Goal: Check status: Check status

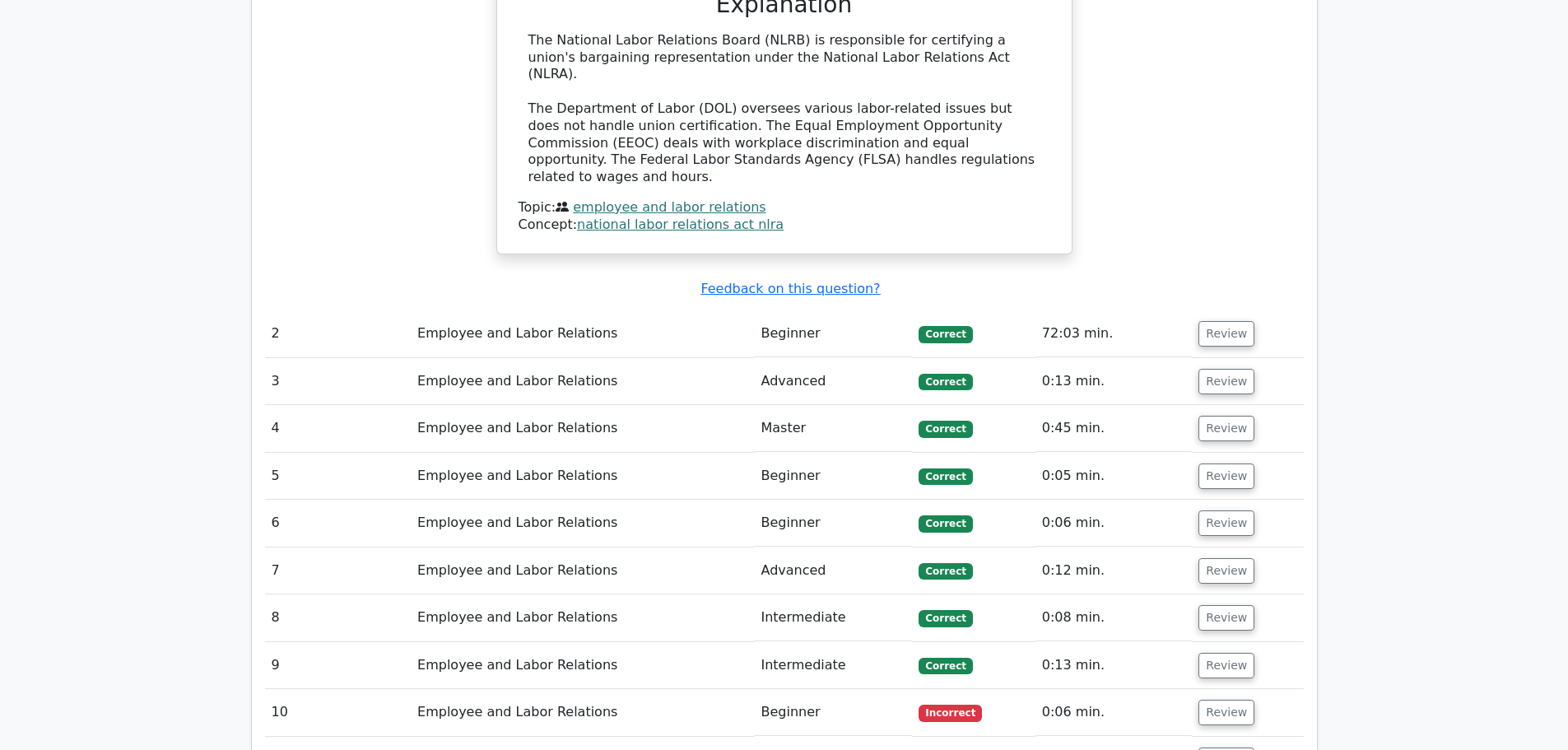
scroll to position [1683, 0]
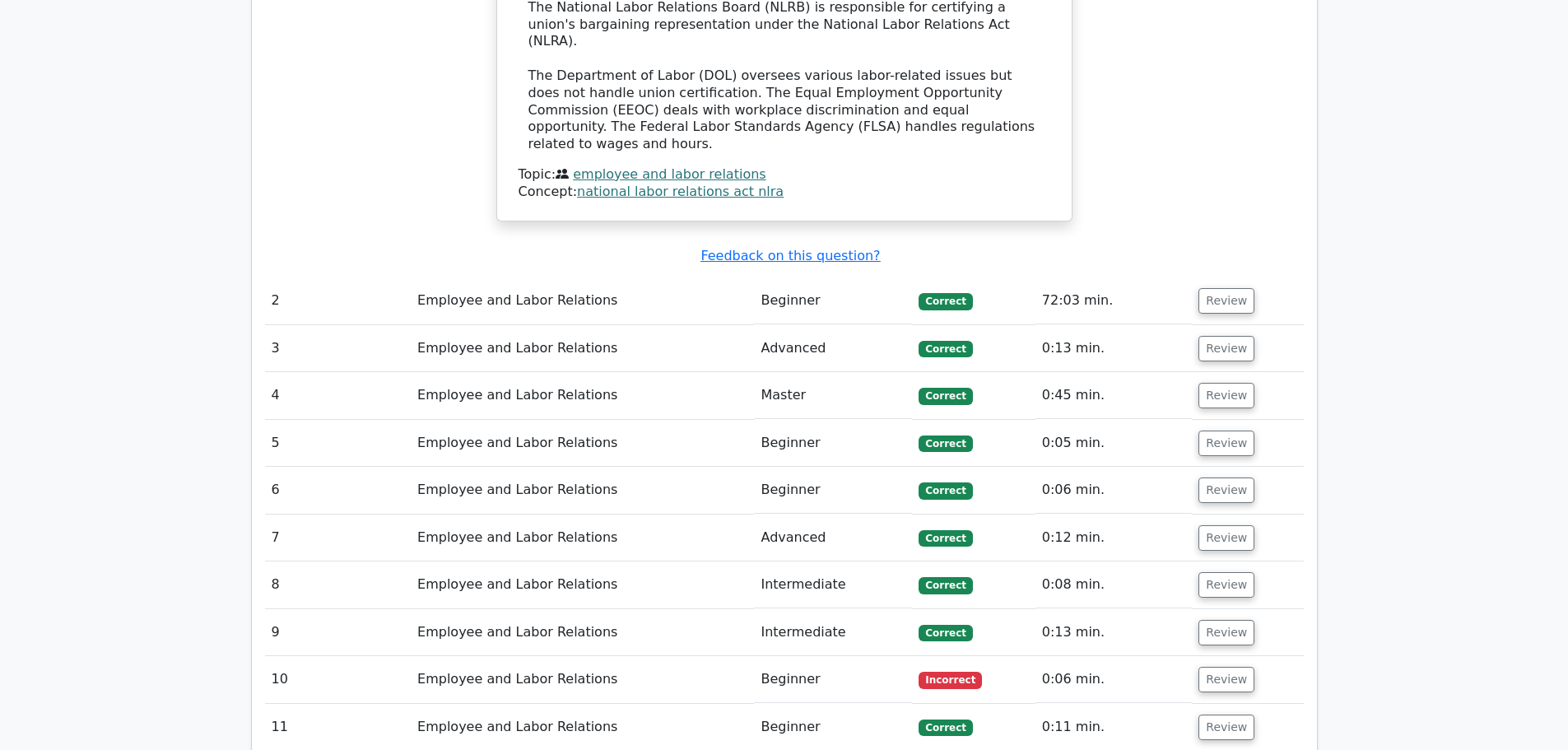
drag, startPoint x: 783, startPoint y: 444, endPoint x: 765, endPoint y: 453, distance: 20.1
click at [782, 514] on td "Advanced" at bounding box center [833, 537] width 158 height 47
click at [1202, 525] on button "Review" at bounding box center [1226, 537] width 56 height 25
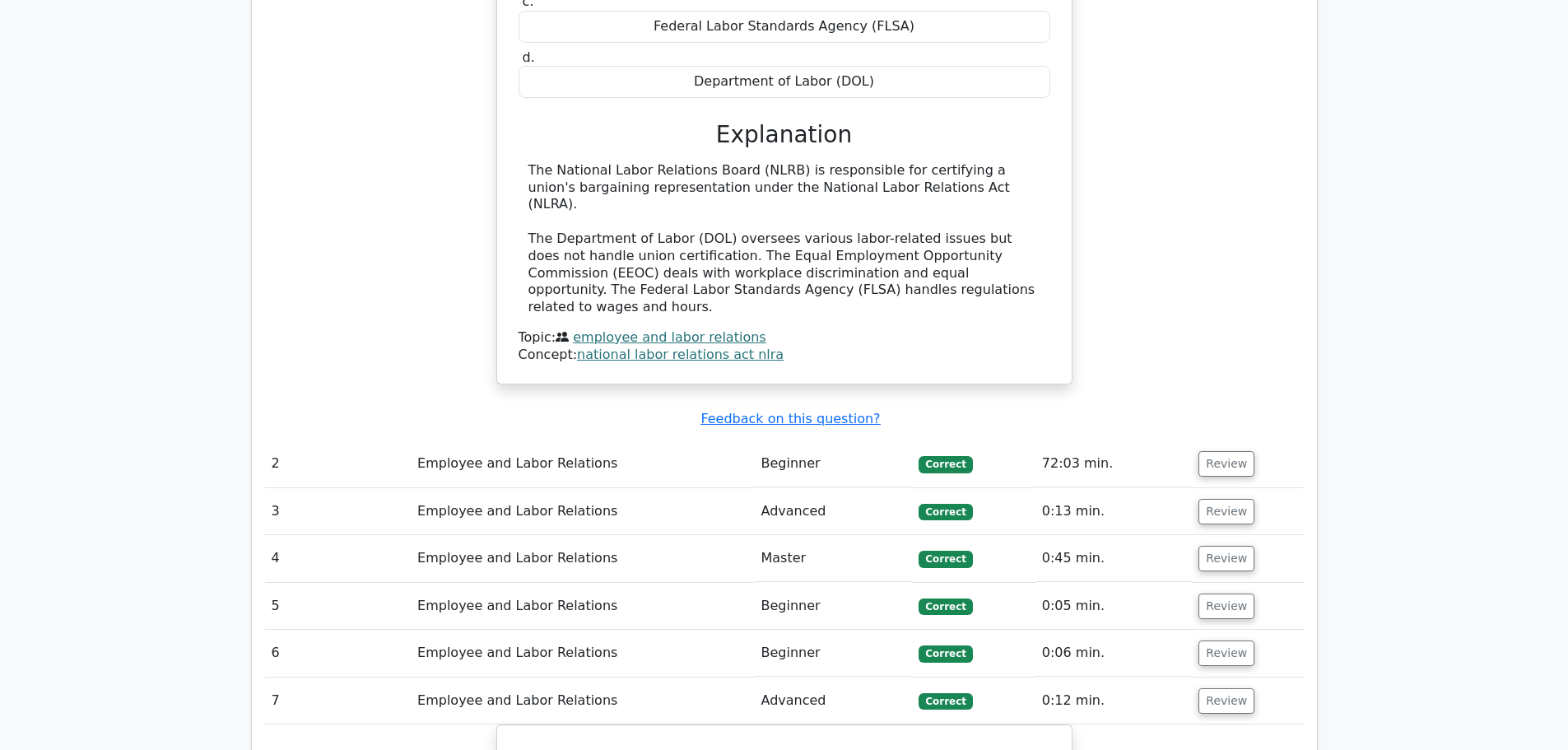
scroll to position [1519, 0]
click at [1225, 453] on button "Review" at bounding box center [1226, 465] width 56 height 25
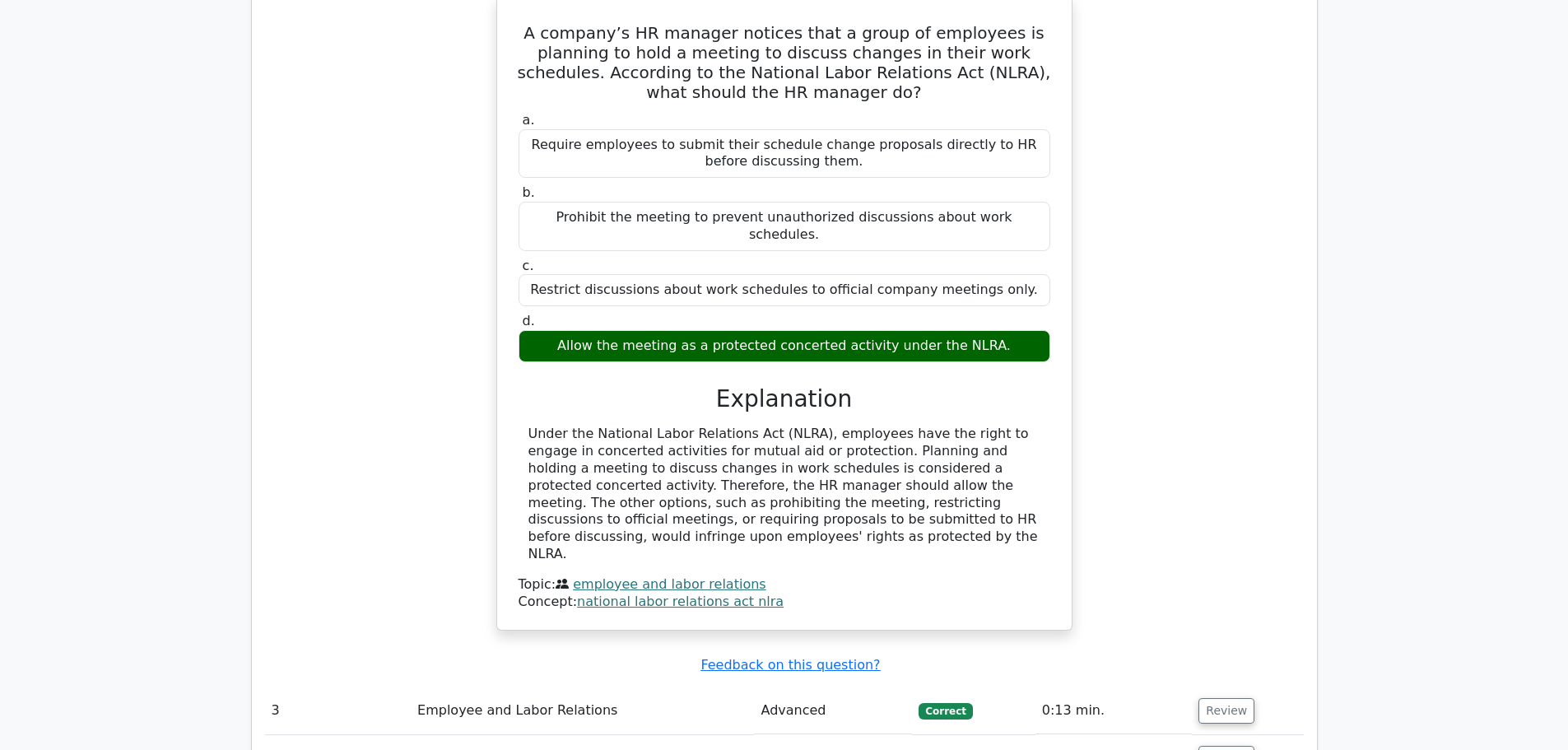
scroll to position [2341, 0]
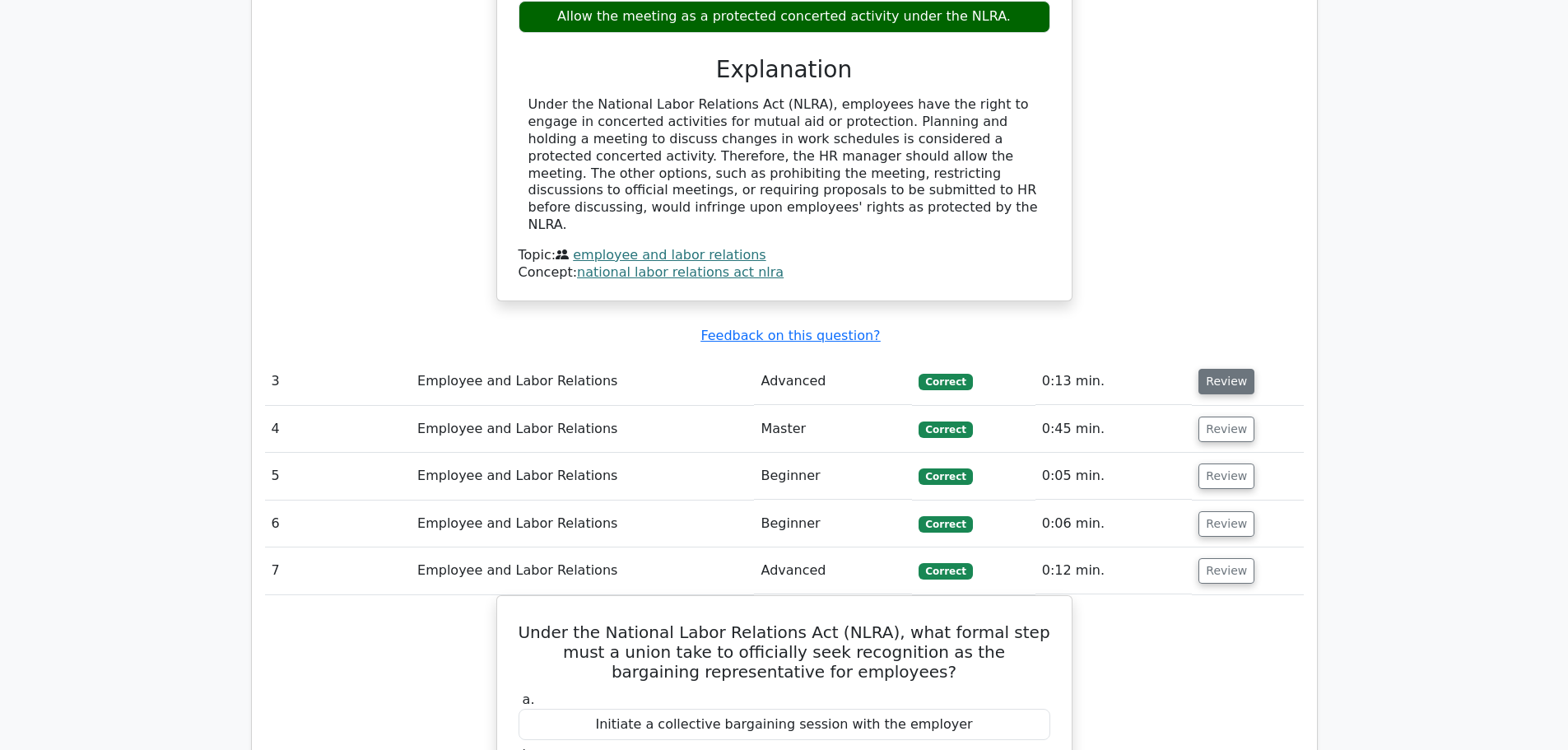
click at [1232, 369] on button "Review" at bounding box center [1226, 381] width 56 height 25
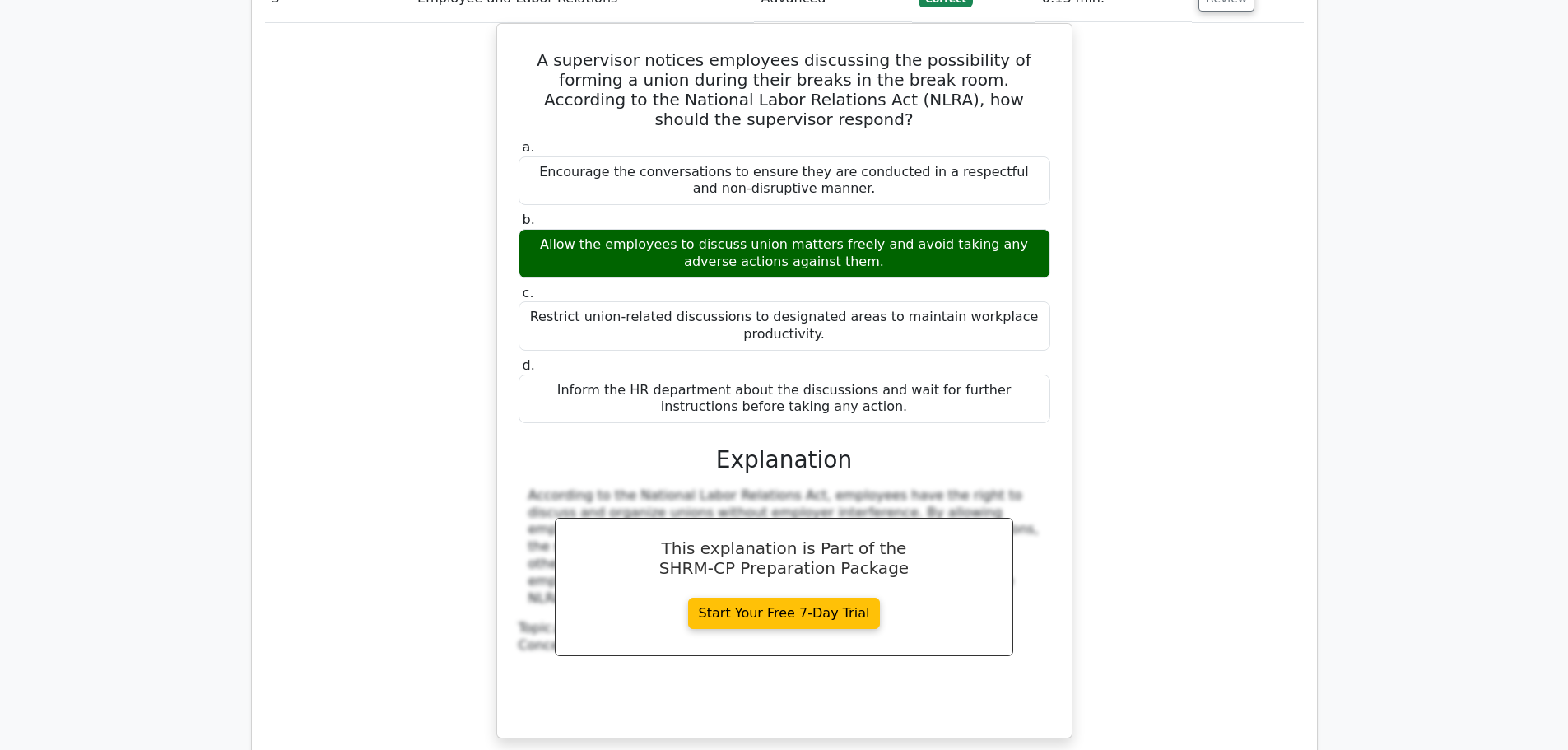
scroll to position [2753, 0]
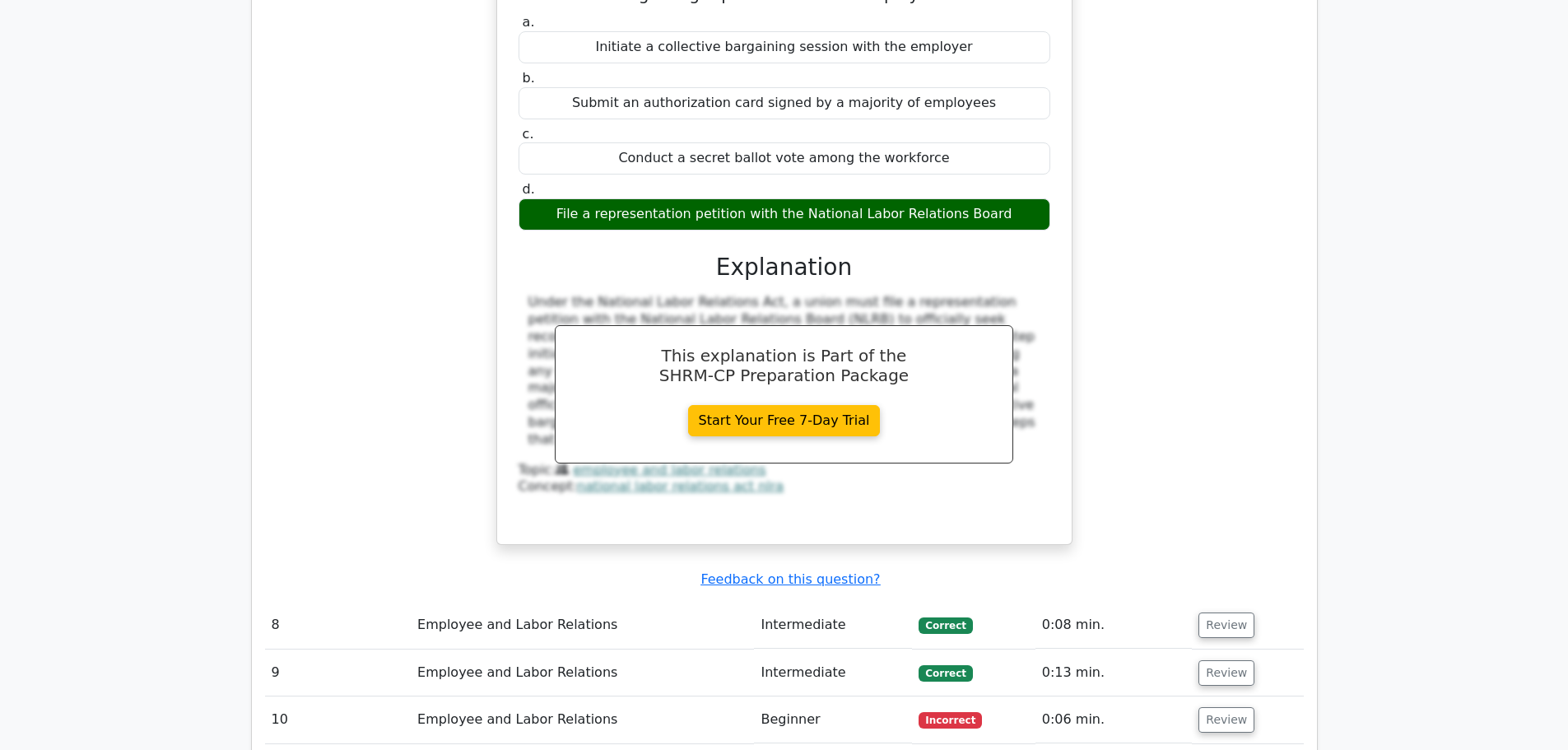
scroll to position [4563, 0]
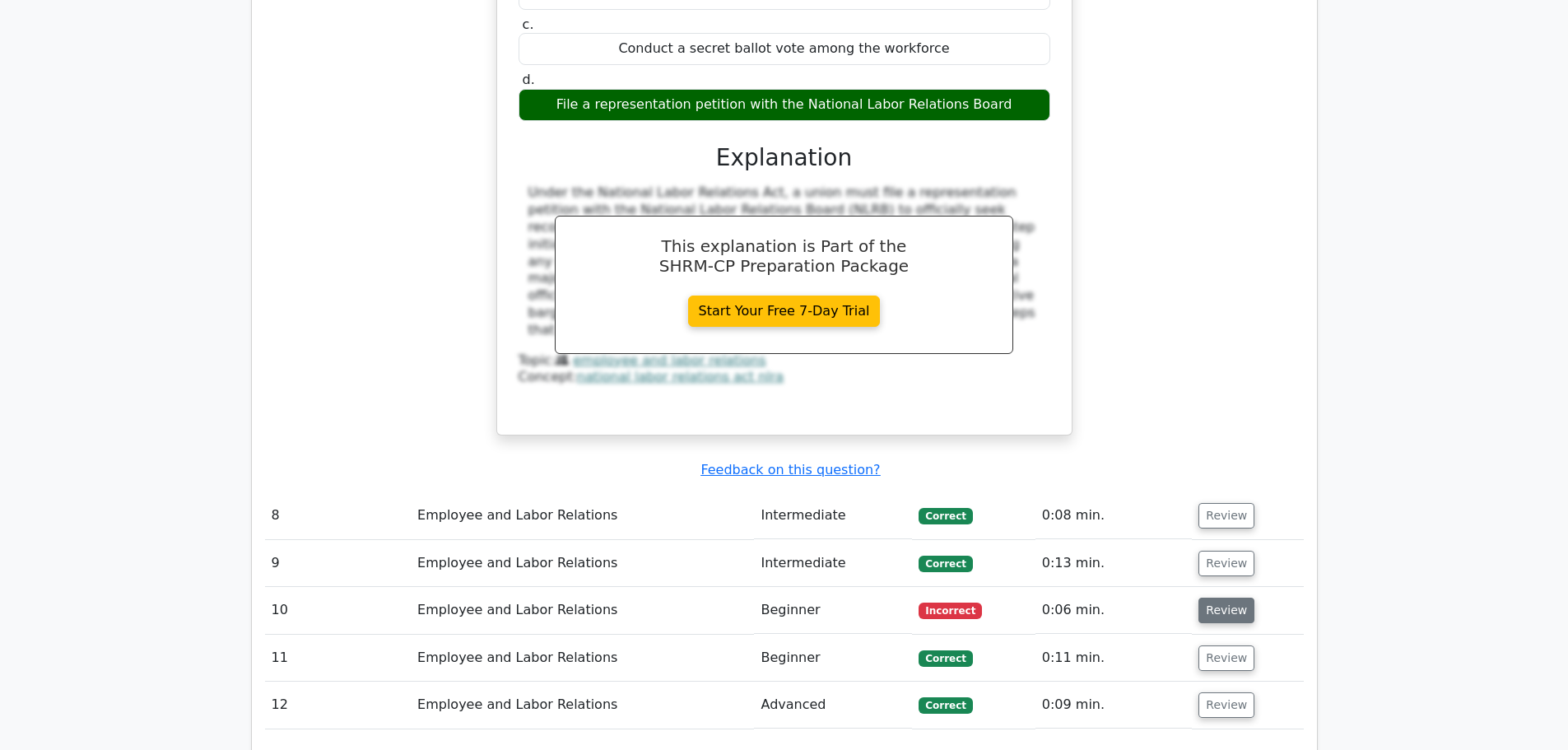
click at [1212, 598] on button "Review" at bounding box center [1226, 610] width 56 height 25
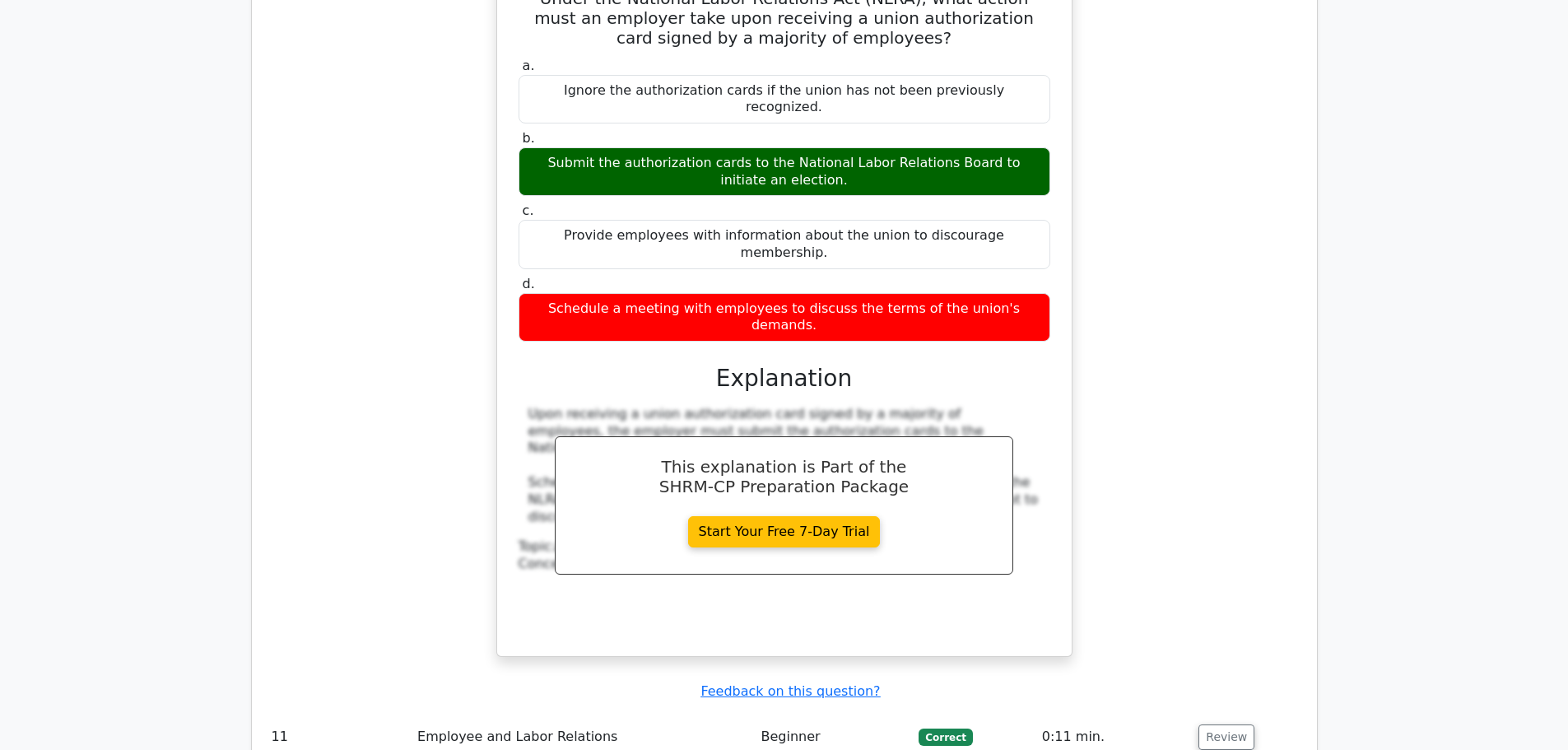
scroll to position [5386, 0]
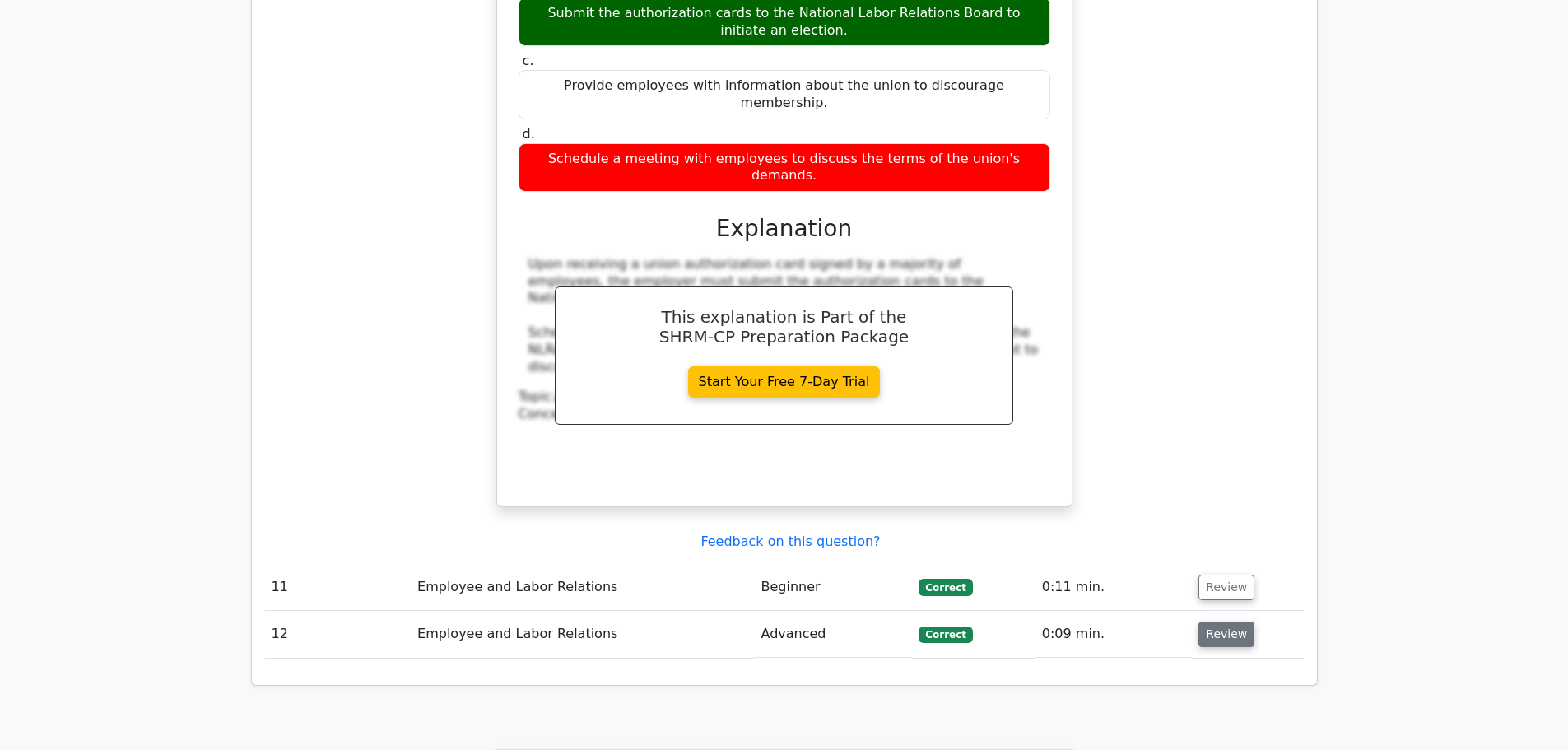
click at [1223, 621] on button "Review" at bounding box center [1226, 633] width 56 height 25
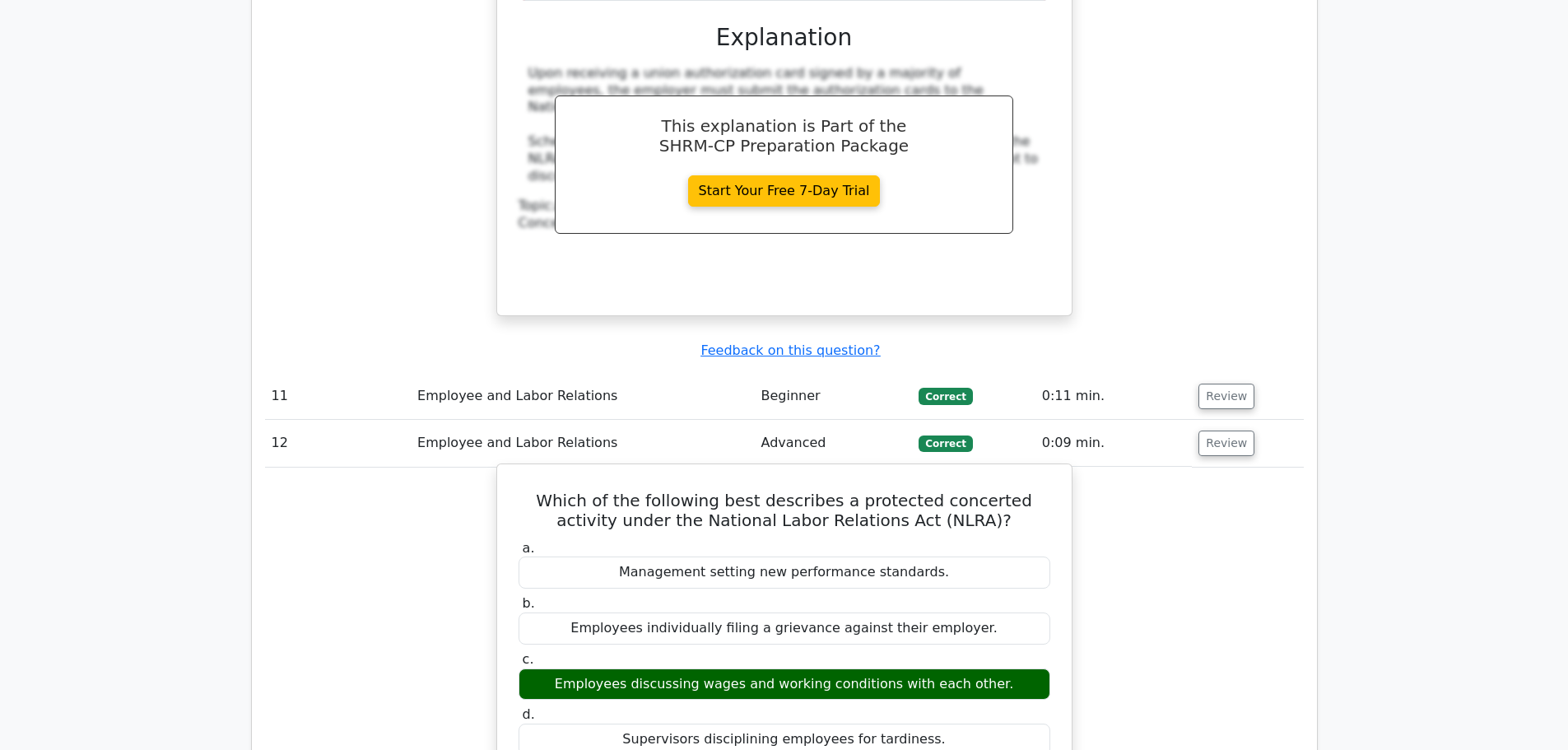
scroll to position [5632, 0]
